Goal: Task Accomplishment & Management: Manage account settings

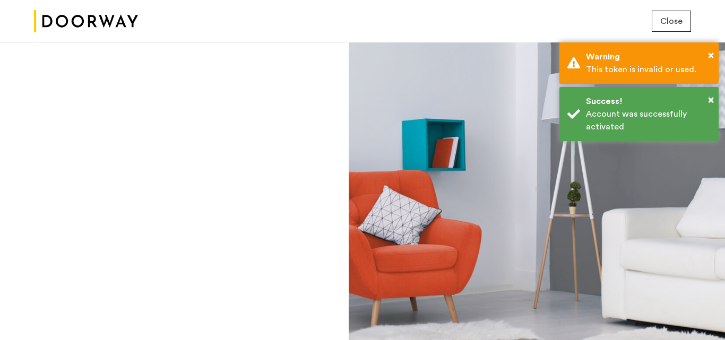
click at [660, 25] on button "Close" at bounding box center [671, 21] width 39 height 21
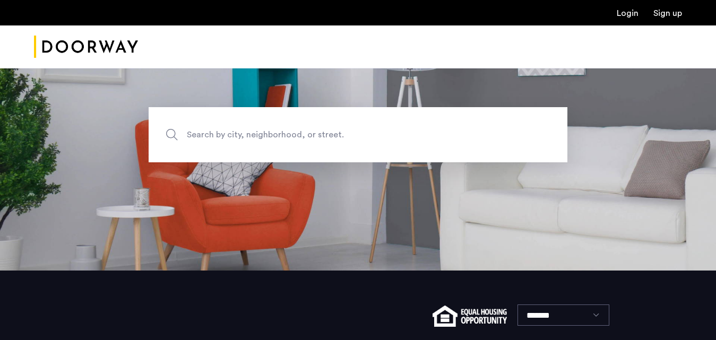
scroll to position [154, 0]
